Goal: Book appointment/travel/reservation

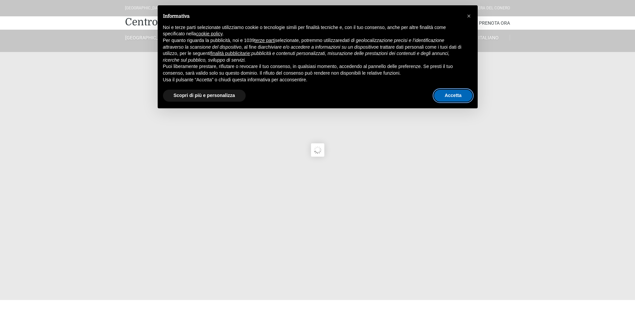
click at [446, 98] on button "Accetta" at bounding box center [453, 96] width 38 height 12
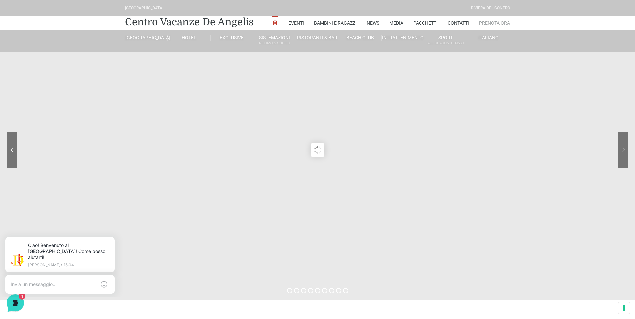
click at [492, 23] on link "Prenota Ora" at bounding box center [494, 22] width 31 height 13
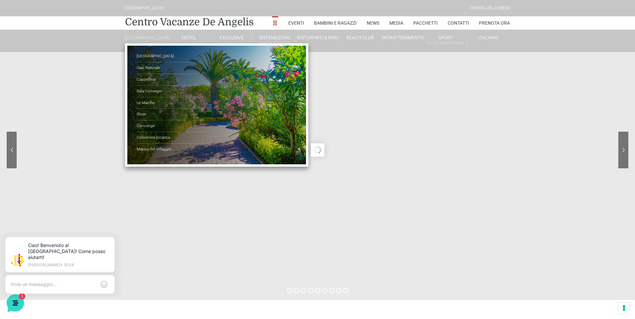
click at [146, 37] on link "[GEOGRAPHIC_DATA]" at bounding box center [146, 38] width 43 height 6
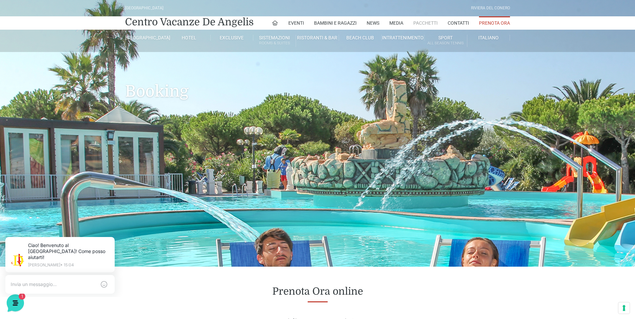
click at [427, 22] on link "Pacchetti" at bounding box center [425, 22] width 24 height 13
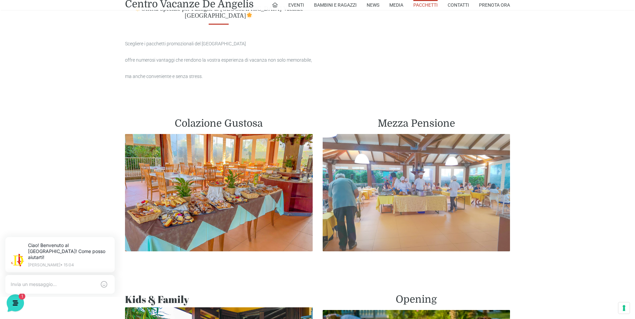
scroll to position [300, 0]
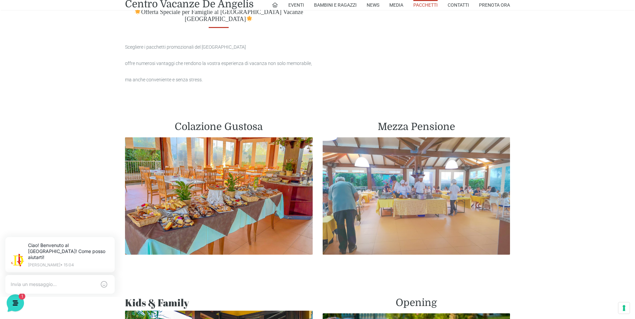
click at [428, 181] on img at bounding box center [417, 195] width 188 height 117
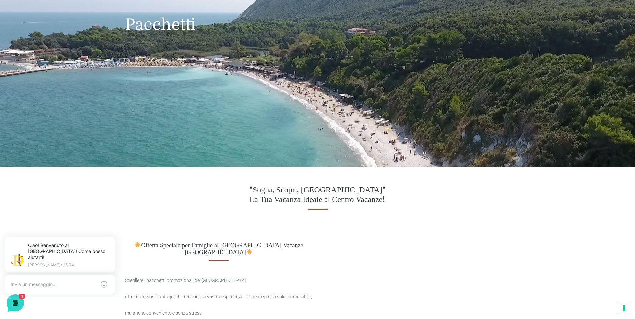
scroll to position [0, 0]
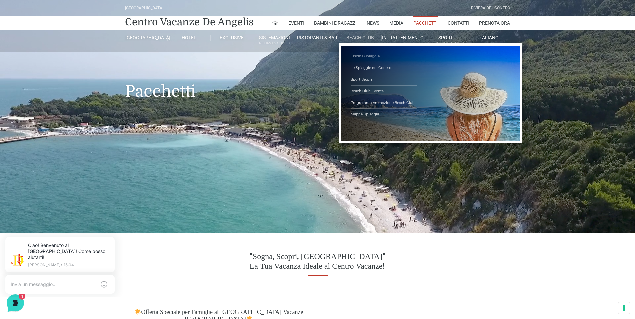
click at [365, 56] on link "Piscina Spiaggia" at bounding box center [384, 57] width 67 height 12
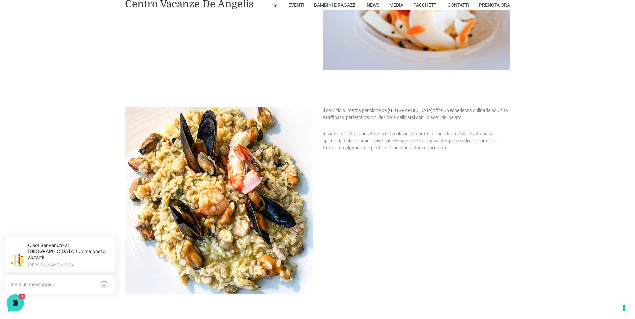
scroll to position [330, 0]
